Goal: Task Accomplishment & Management: Use online tool/utility

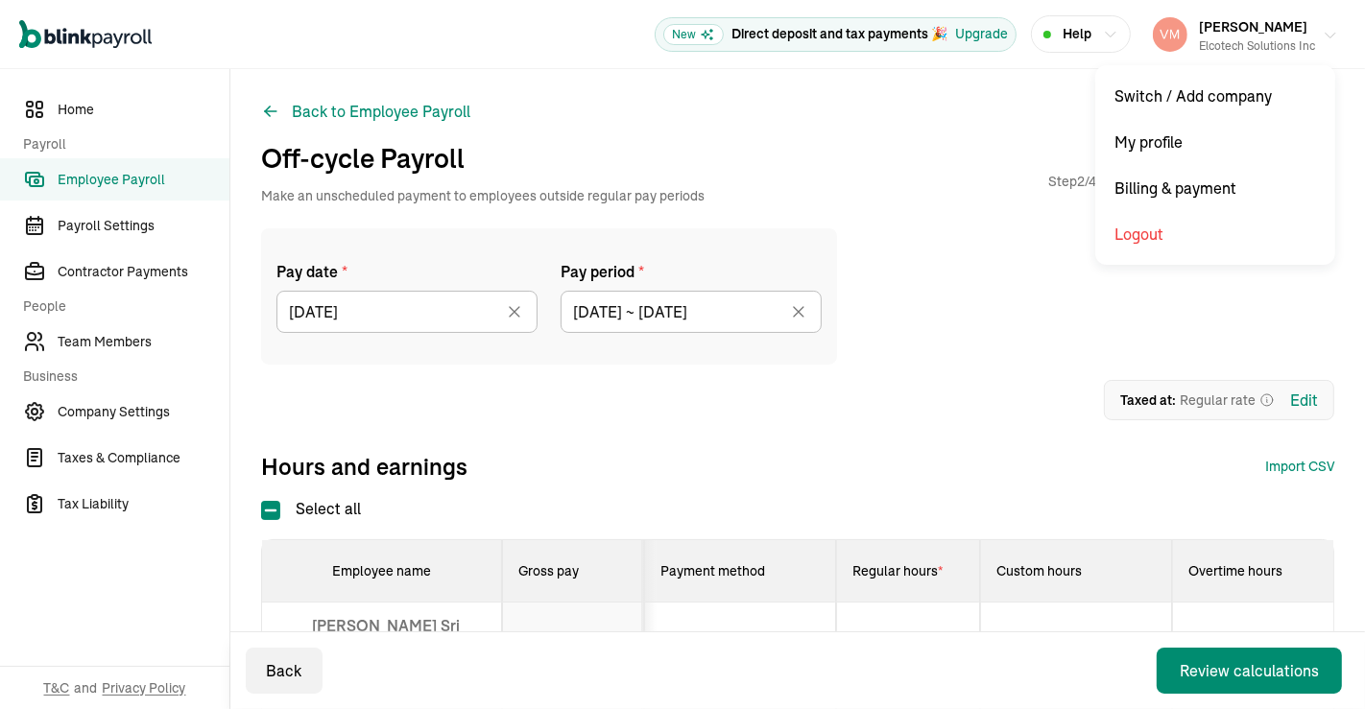
click at [1322, 39] on icon "button" at bounding box center [1329, 35] width 15 height 15
